Goal: Information Seeking & Learning: Check status

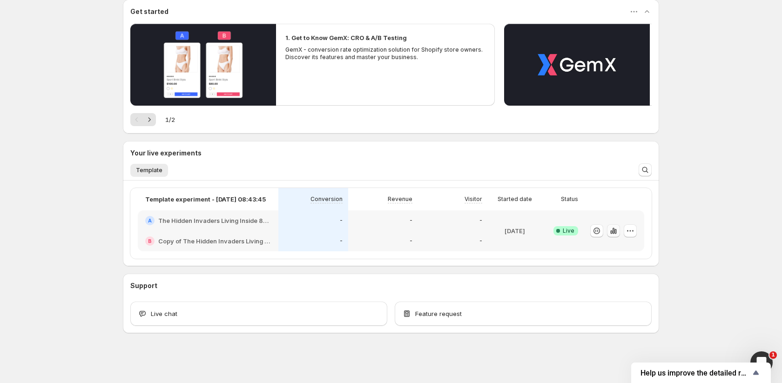
click at [616, 232] on icon "button" at bounding box center [615, 231] width 2 height 5
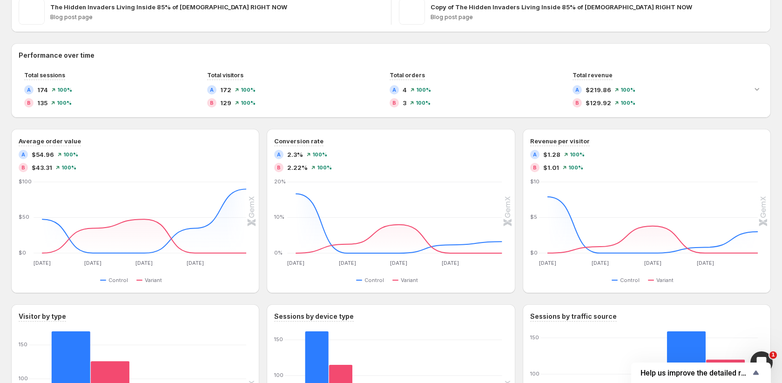
scroll to position [174, 0]
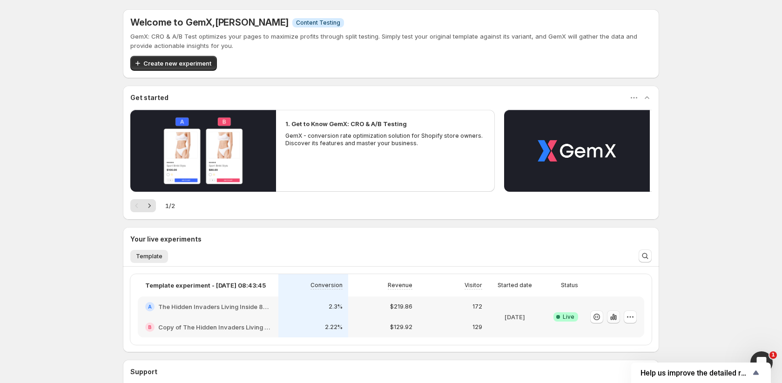
click at [611, 317] on icon "button" at bounding box center [613, 316] width 9 height 9
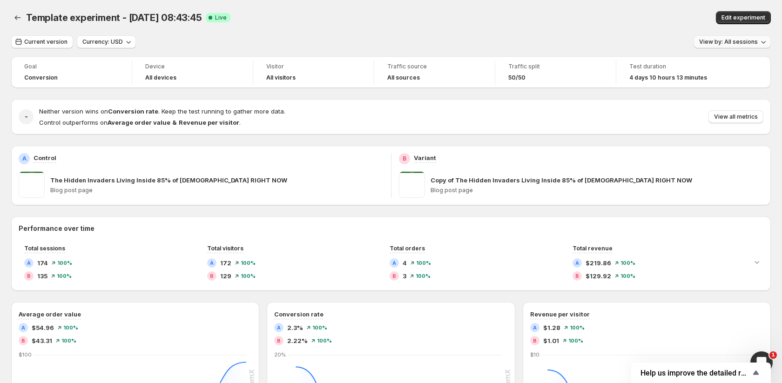
click at [730, 44] on span "View by: All sessions" at bounding box center [728, 41] width 59 height 7
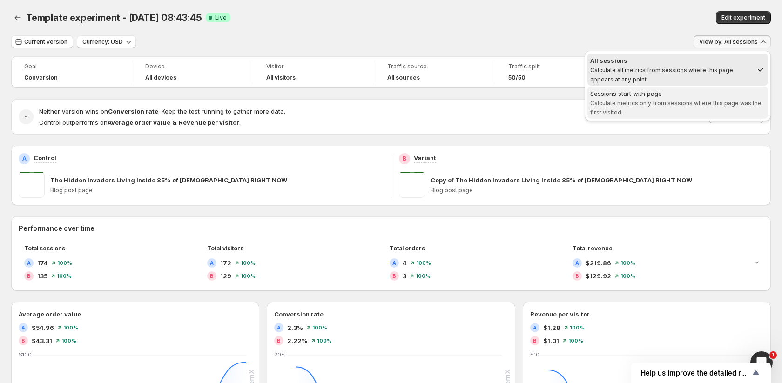
click at [618, 109] on span "Calculate metrics only from sessions where this page was the first visited." at bounding box center [675, 108] width 171 height 16
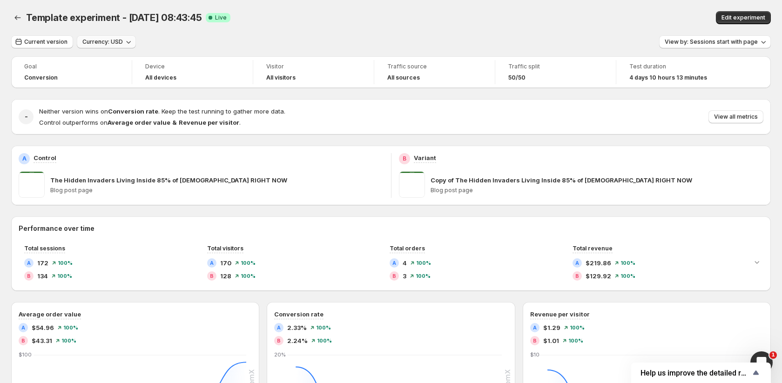
click at [111, 43] on span "Currency: USD" at bounding box center [102, 41] width 40 height 7
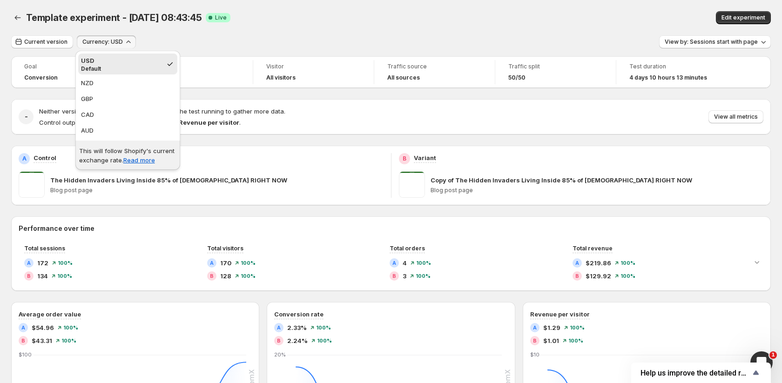
click at [204, 45] on div "Current version Currency: USD View by: Sessions start with page" at bounding box center [390, 41] width 759 height 13
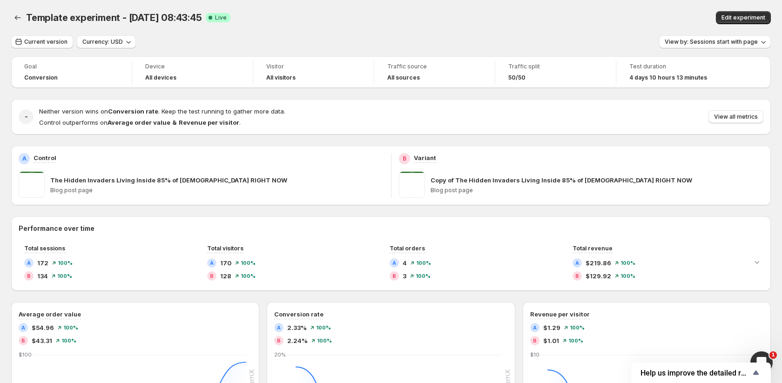
scroll to position [23, 0]
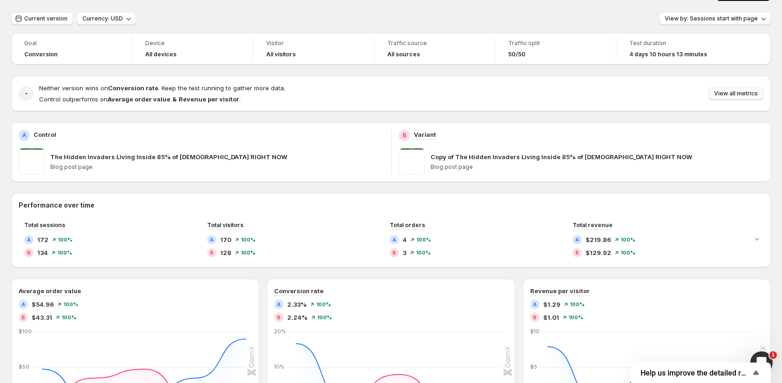
click at [728, 95] on span "View all metrics" at bounding box center [736, 93] width 44 height 7
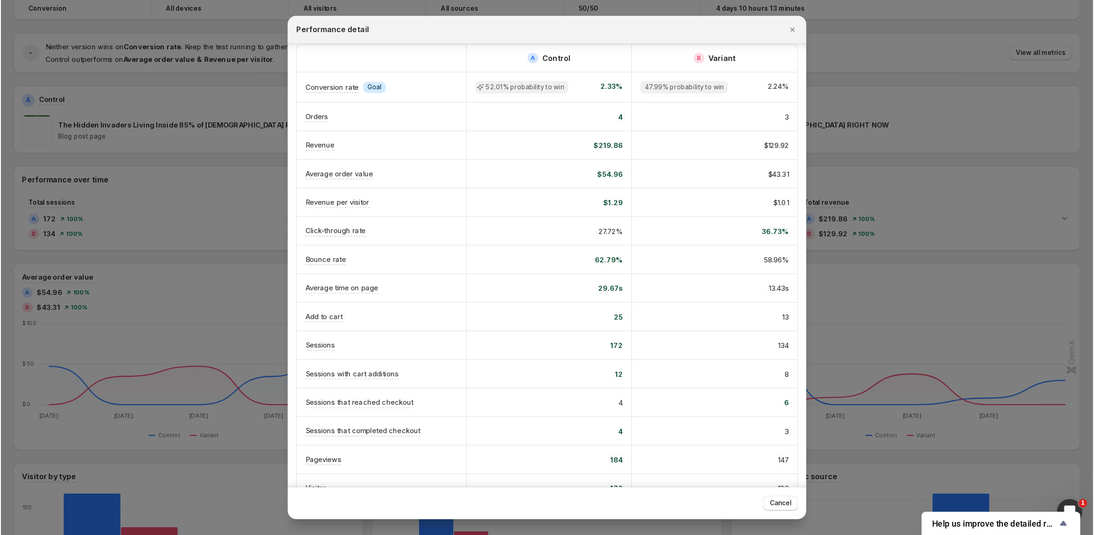
scroll to position [0, 0]
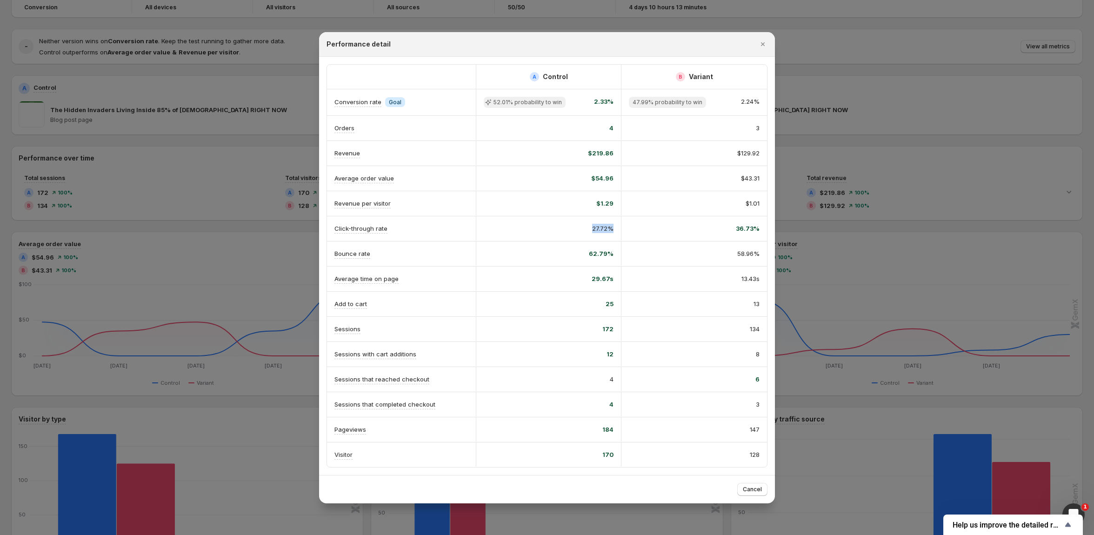
drag, startPoint x: 582, startPoint y: 229, endPoint x: 643, endPoint y: 233, distance: 60.6
click at [643, 233] on div "Click-through rate 27.72% 36.73%" at bounding box center [547, 228] width 440 height 25
click at [642, 233] on div "36.73%" at bounding box center [694, 228] width 131 height 9
drag, startPoint x: 582, startPoint y: 228, endPoint x: 764, endPoint y: 233, distance: 182.0
click at [764, 233] on div "Click-through rate 27.72% 36.73%" at bounding box center [547, 228] width 440 height 25
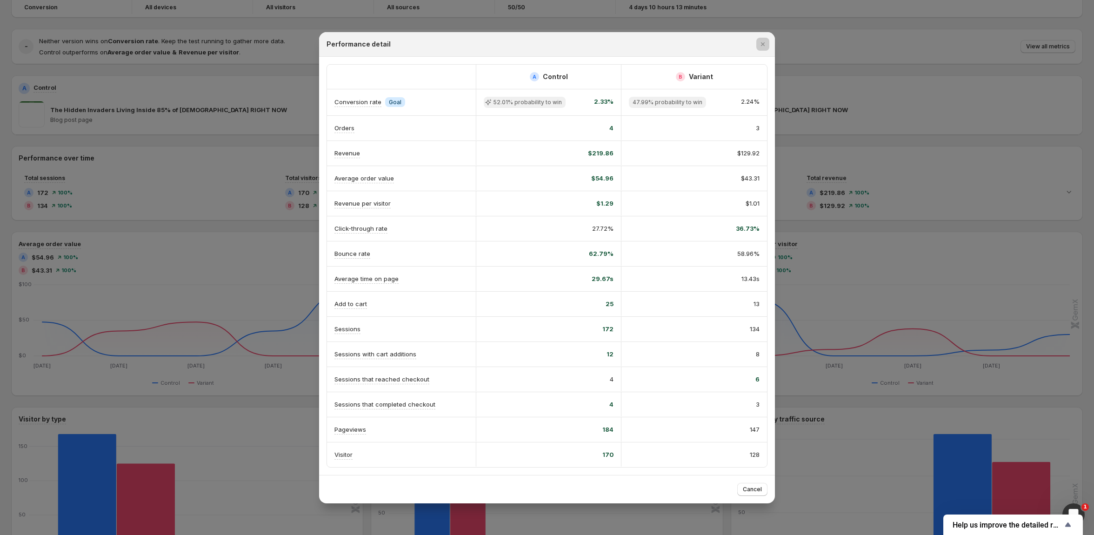
click at [191, 252] on div at bounding box center [547, 267] width 1094 height 535
